Goal: Information Seeking & Learning: Learn about a topic

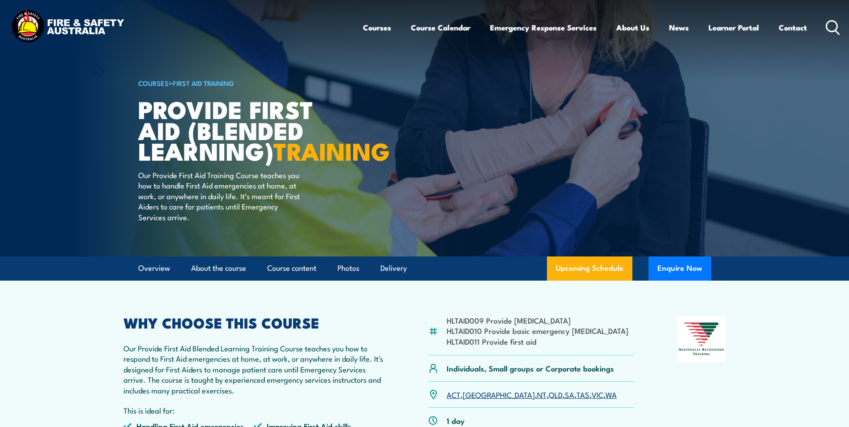
click at [779, 69] on img at bounding box center [424, 128] width 849 height 257
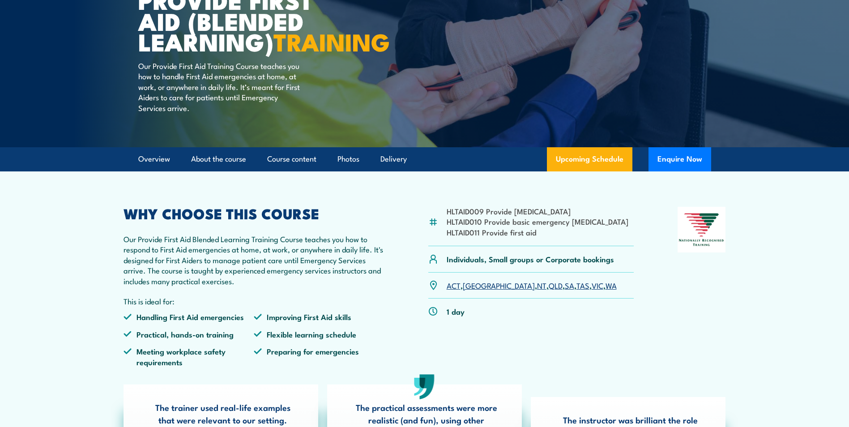
scroll to position [67, 0]
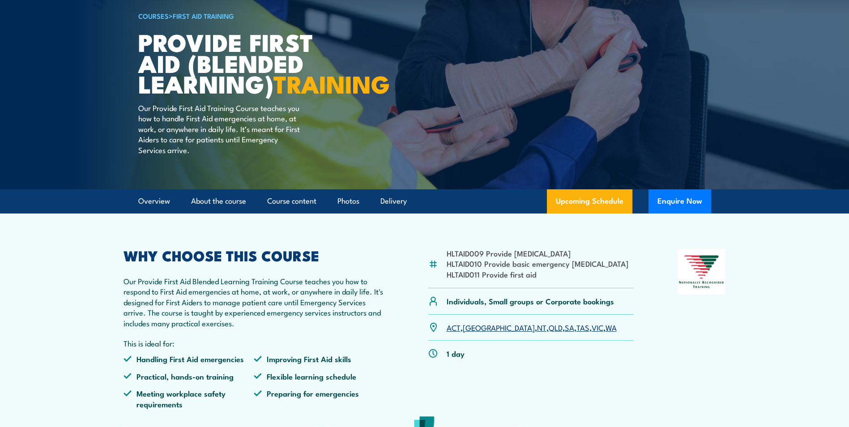
click at [549, 333] on link "QLD" at bounding box center [556, 327] width 14 height 11
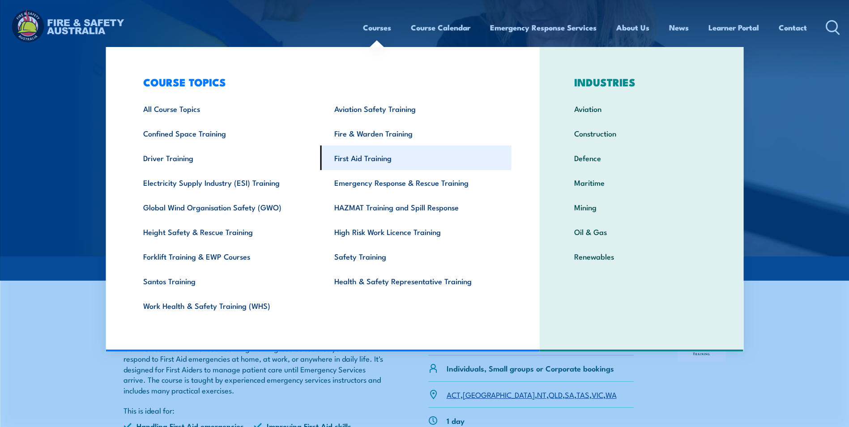
click at [361, 158] on link "First Aid Training" at bounding box center [416, 157] width 191 height 25
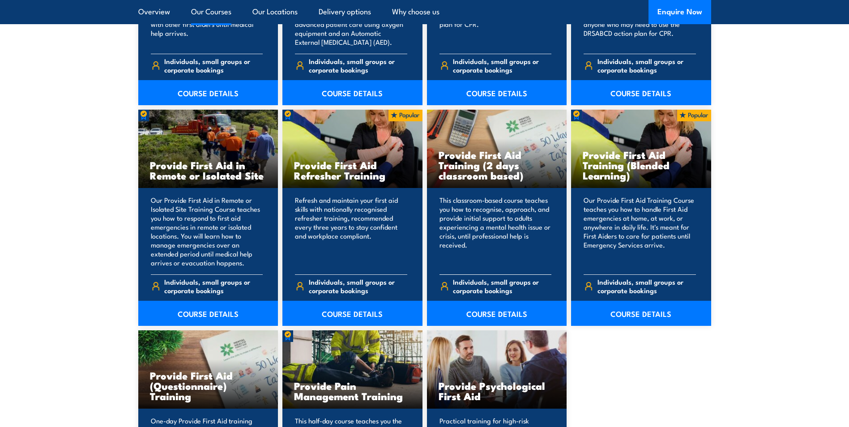
scroll to position [1287, 0]
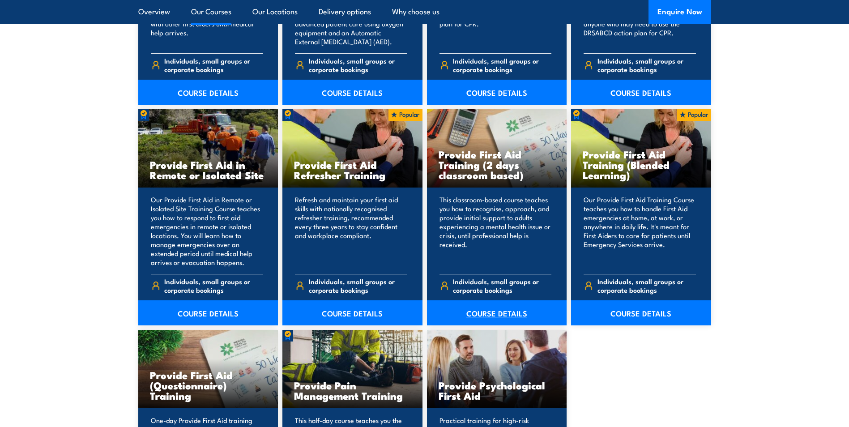
click at [497, 313] on link "COURSE DETAILS" at bounding box center [497, 312] width 140 height 25
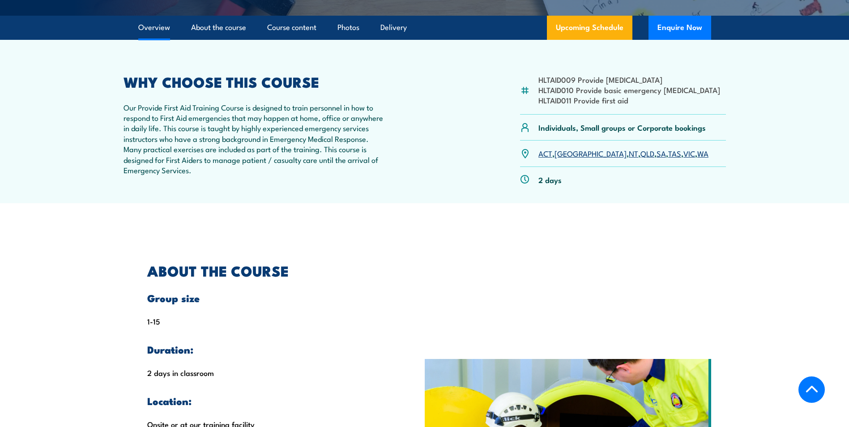
scroll to position [134, 0]
